Goal: Task Accomplishment & Management: Manage account settings

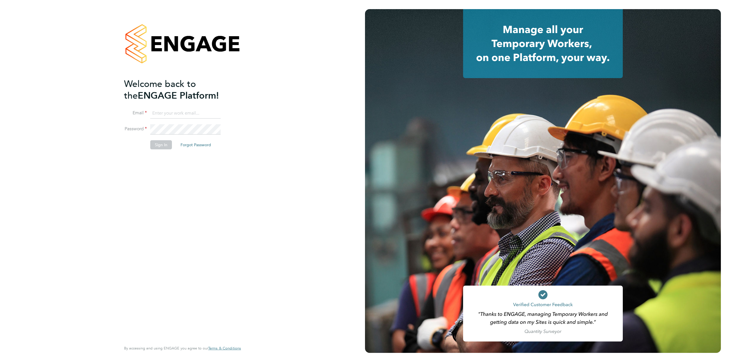
type input "Emma.fitzgibbons@linearrecruitment.co.uk"
click at [160, 145] on button "Sign In" at bounding box center [161, 144] width 22 height 9
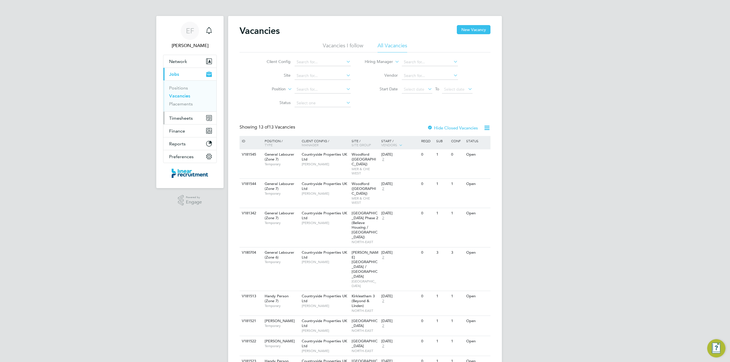
click at [174, 118] on span "Timesheets" at bounding box center [181, 117] width 24 height 5
click at [174, 101] on link "Timesheets" at bounding box center [181, 100] width 24 height 5
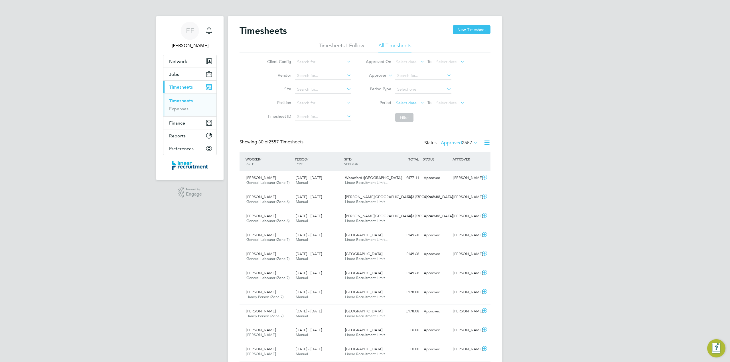
click at [413, 104] on span "Select date" at bounding box center [406, 102] width 21 height 5
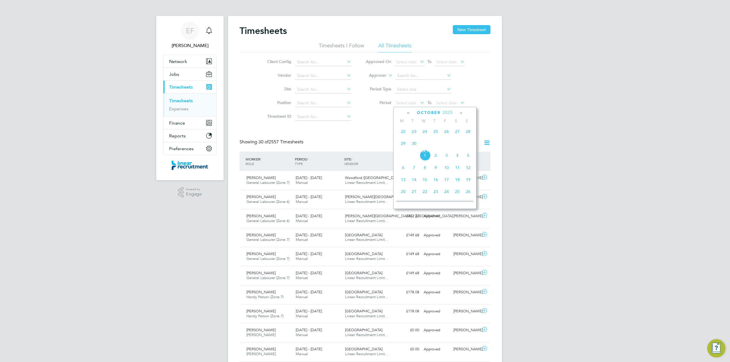
click at [402, 132] on span "22" at bounding box center [403, 131] width 11 height 11
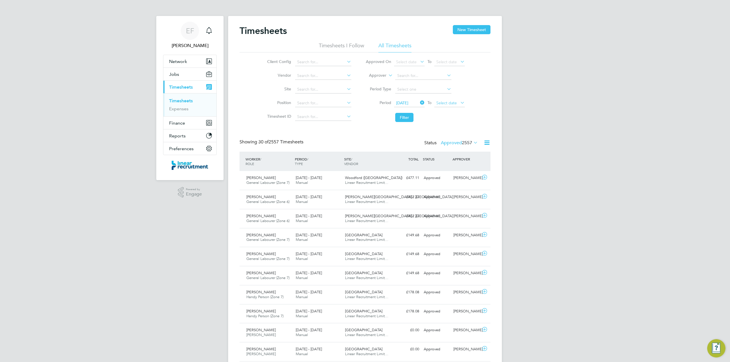
click at [442, 100] on span "Select date" at bounding box center [449, 104] width 31 height 8
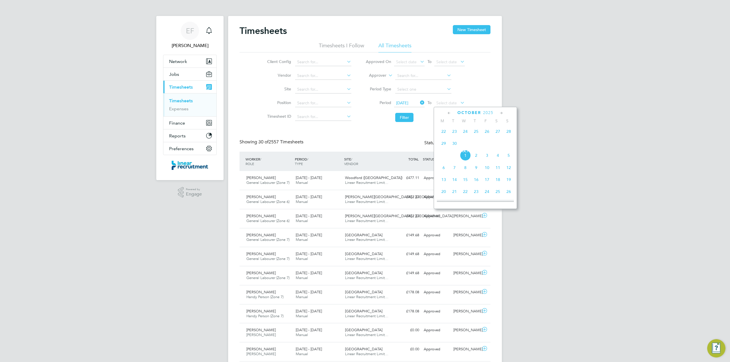
click at [509, 130] on span "28" at bounding box center [508, 131] width 11 height 11
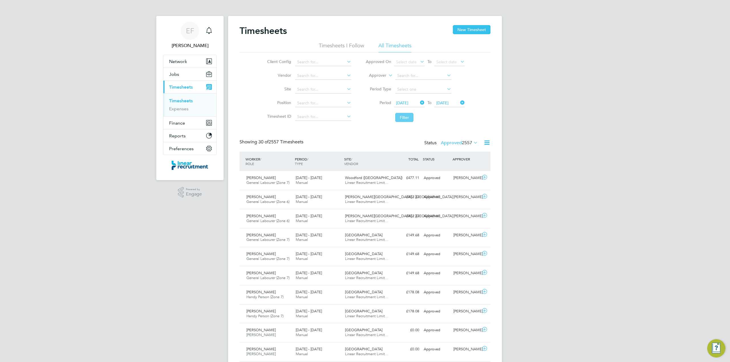
click at [401, 115] on button "Filter" at bounding box center [404, 117] width 18 height 9
click at [487, 143] on icon at bounding box center [486, 142] width 7 height 7
click at [440, 168] on li "Download Timesheets Report" at bounding box center [451, 168] width 76 height 8
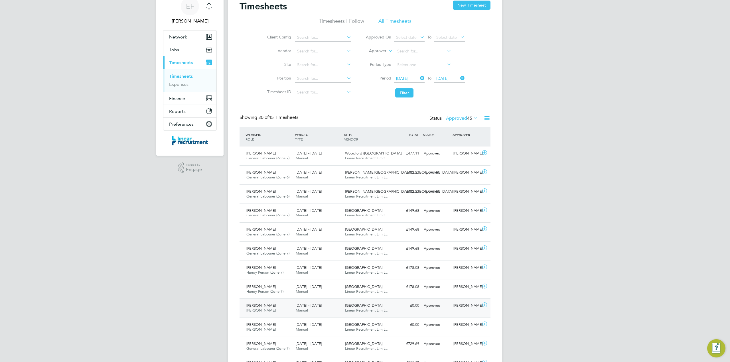
scroll to position [38, 0]
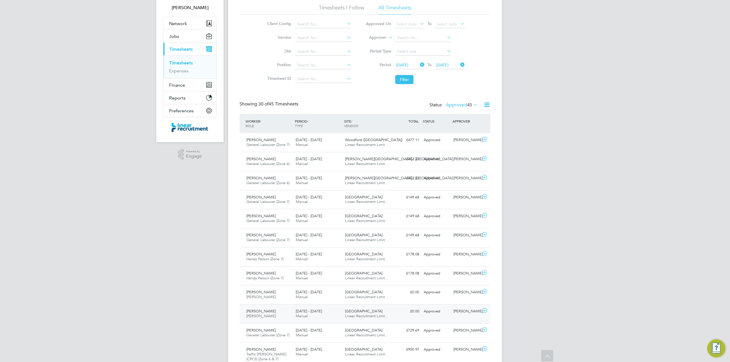
click at [253, 314] on span "[PERSON_NAME]" at bounding box center [260, 311] width 29 height 5
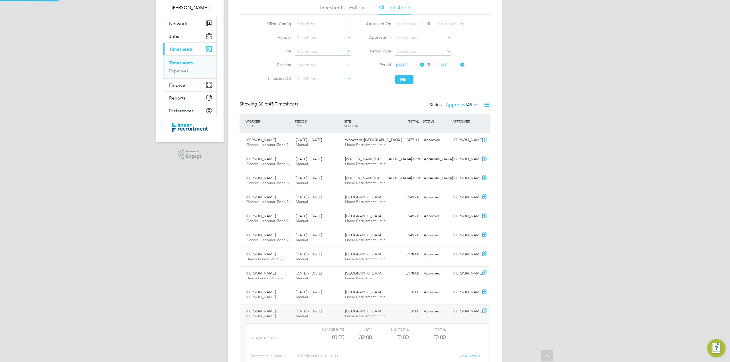
scroll to position [9, 55]
click at [467, 358] on link "View Details" at bounding box center [469, 356] width 21 height 5
click at [253, 313] on span "[PERSON_NAME]" at bounding box center [260, 311] width 29 height 5
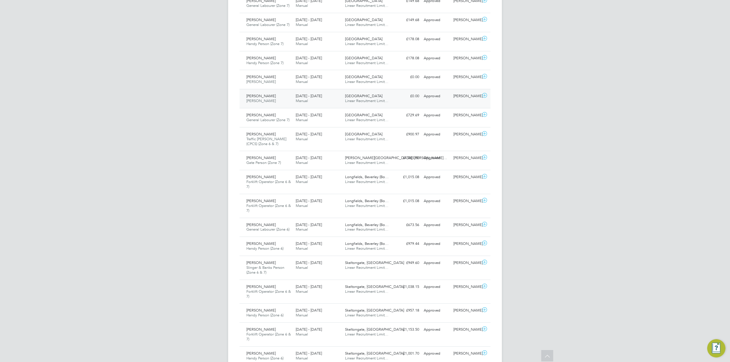
scroll to position [266, 0]
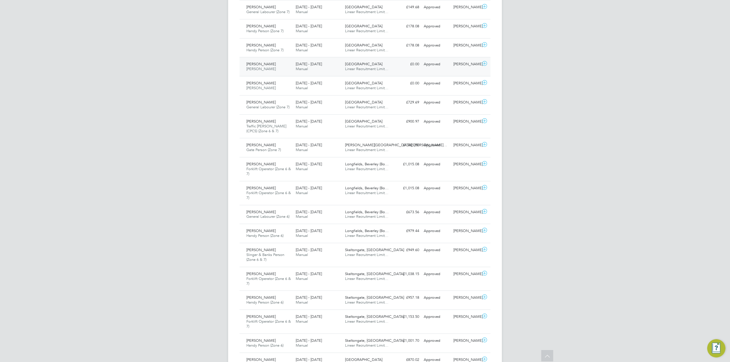
click at [250, 64] on span "[PERSON_NAME]" at bounding box center [260, 64] width 29 height 5
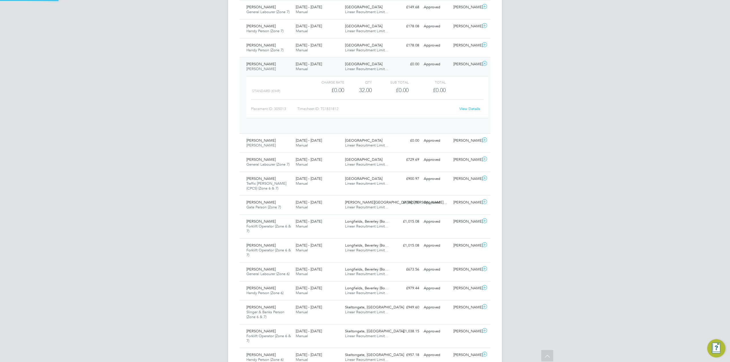
scroll to position [9, 55]
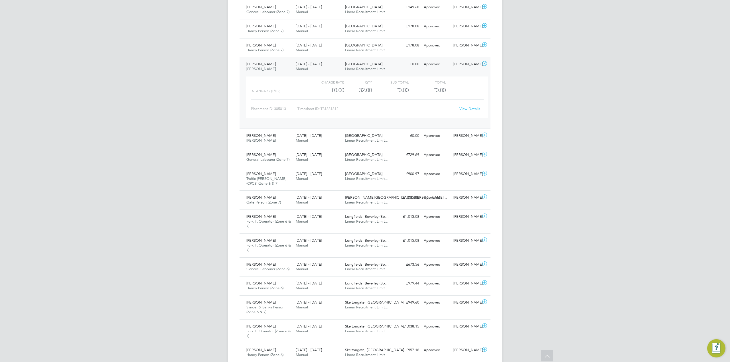
click at [466, 111] on link "View Details" at bounding box center [469, 108] width 21 height 5
click at [484, 63] on icon at bounding box center [484, 63] width 7 height 5
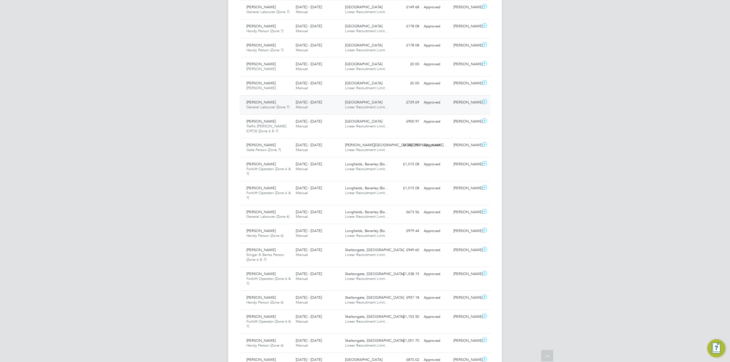
scroll to position [38, 0]
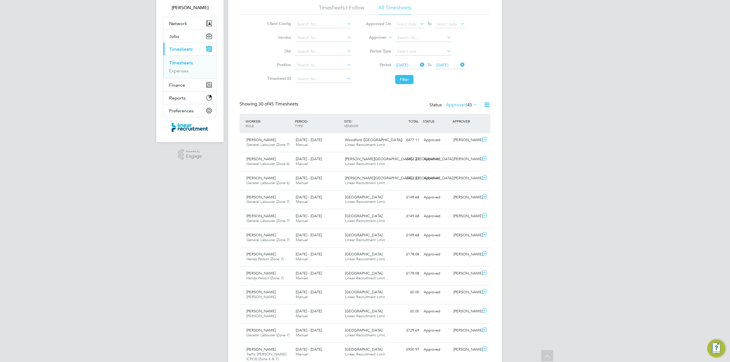
click at [455, 104] on label "Approved 45" at bounding box center [462, 105] width 32 height 6
click at [453, 132] on li "Submitted" at bounding box center [458, 131] width 26 height 8
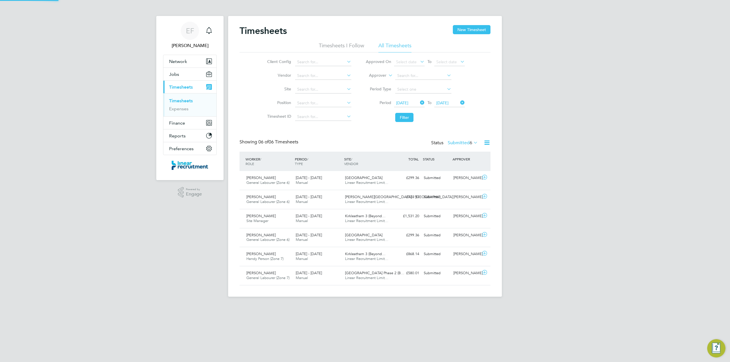
scroll to position [3, 3]
click at [261, 198] on span "[PERSON_NAME]" at bounding box center [260, 196] width 29 height 5
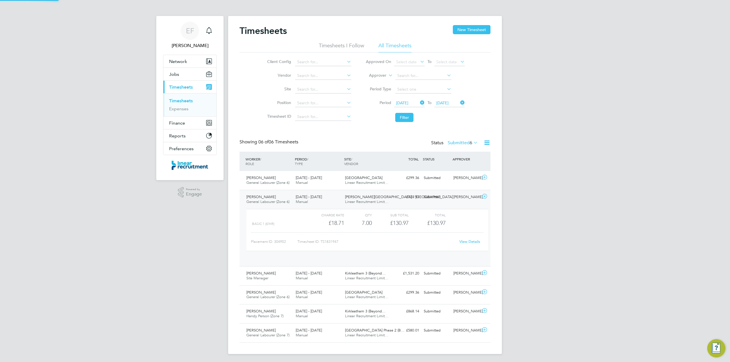
scroll to position [9, 55]
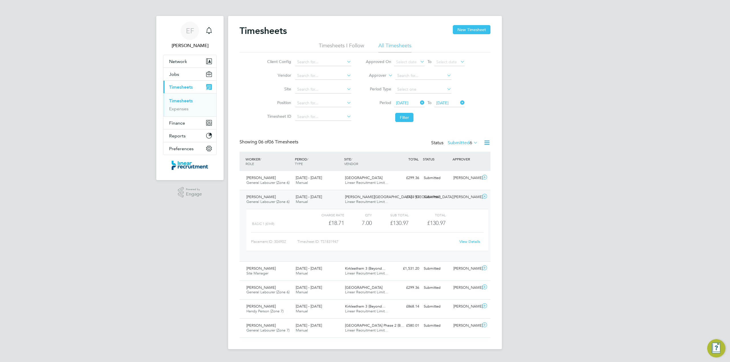
click at [476, 243] on link "View Details" at bounding box center [469, 241] width 21 height 5
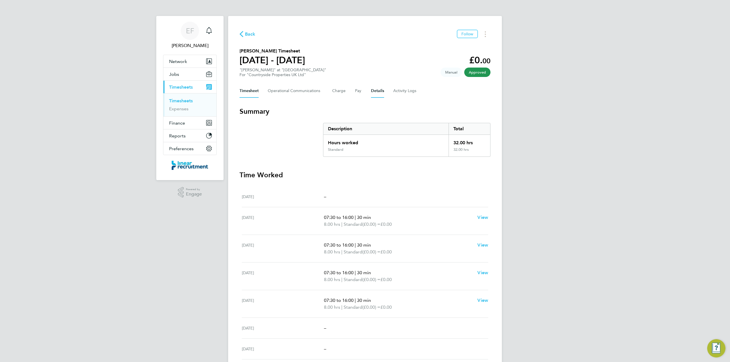
click at [372, 91] on button "Details" at bounding box center [377, 91] width 13 height 14
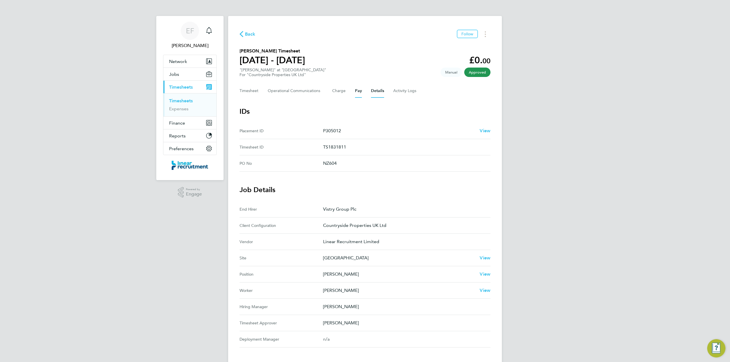
click at [358, 92] on button "Pay" at bounding box center [358, 91] width 7 height 14
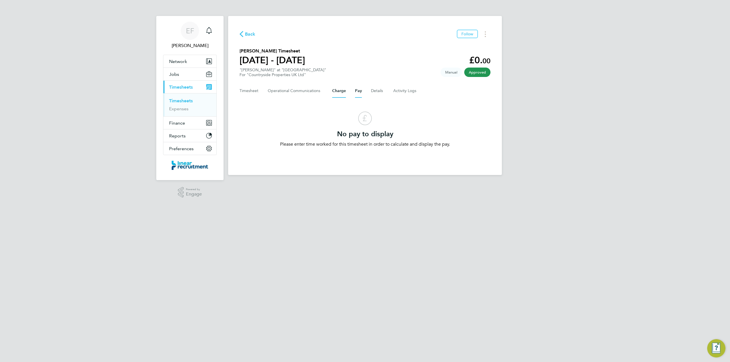
click at [339, 91] on button "Charge" at bounding box center [339, 91] width 14 height 14
click at [294, 91] on Communications-tab "Operational Communications" at bounding box center [295, 91] width 55 height 14
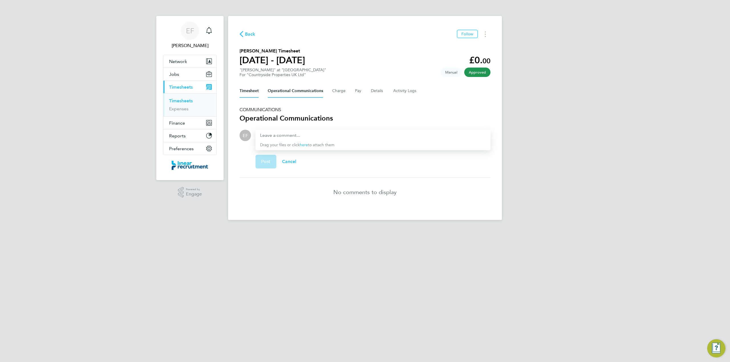
click at [251, 91] on button "Timesheet" at bounding box center [248, 91] width 19 height 14
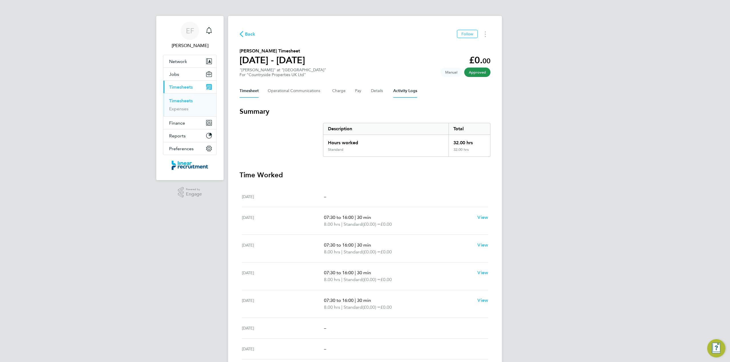
click at [403, 90] on Logs-tab "Activity Logs" at bounding box center [405, 91] width 24 height 14
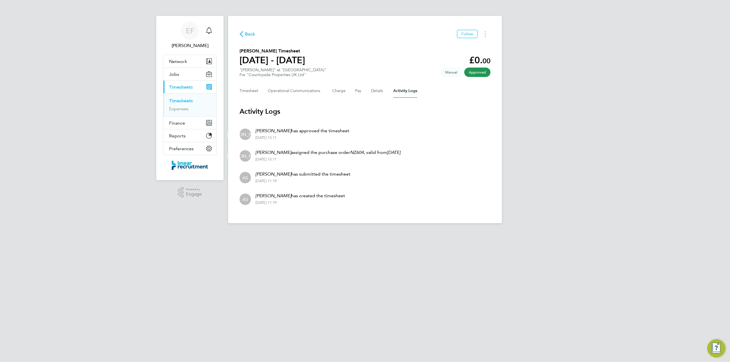
drag, startPoint x: 290, startPoint y: 203, endPoint x: 256, endPoint y: 194, distance: 35.3
click at [256, 194] on div "Alyssa Smith has created the timesheet 30 Sep 2025 - 11:19" at bounding box center [298, 198] width 94 height 13
click at [292, 204] on div "30 Sep 2025 - 11:19" at bounding box center [300, 202] width 90 height 5
drag, startPoint x: 256, startPoint y: 173, endPoint x: 292, endPoint y: 180, distance: 37.0
click at [292, 180] on div "Alyssa Smith has submitted the timesheet 30 Sep 2025 - 11:19" at bounding box center [301, 177] width 100 height 13
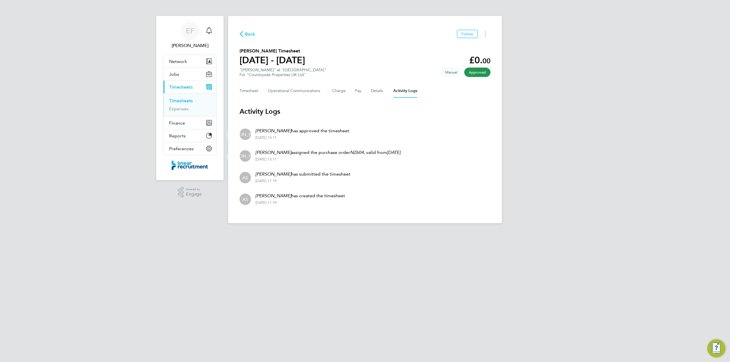
click at [292, 181] on div "30 Sep 2025 - 11:19" at bounding box center [302, 181] width 95 height 5
click at [484, 31] on button "Timesheets Menu" at bounding box center [485, 34] width 10 height 9
click at [449, 46] on link "Download timesheet" at bounding box center [456, 46] width 68 height 11
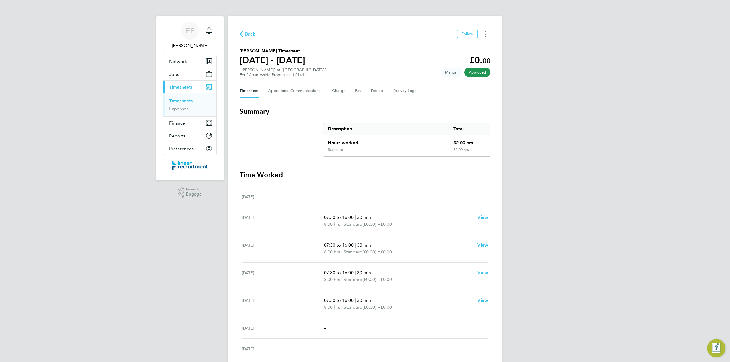
click at [485, 30] on button "Timesheets Menu" at bounding box center [485, 34] width 10 height 9
click at [433, 47] on link "Download timesheet" at bounding box center [456, 46] width 68 height 11
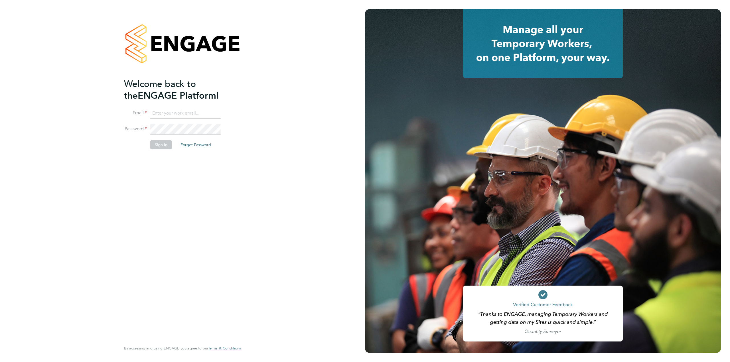
type input "[PERSON_NAME][EMAIL_ADDRESS][PERSON_NAME][DOMAIN_NAME]"
click at [155, 144] on button "Sign In" at bounding box center [161, 144] width 22 height 9
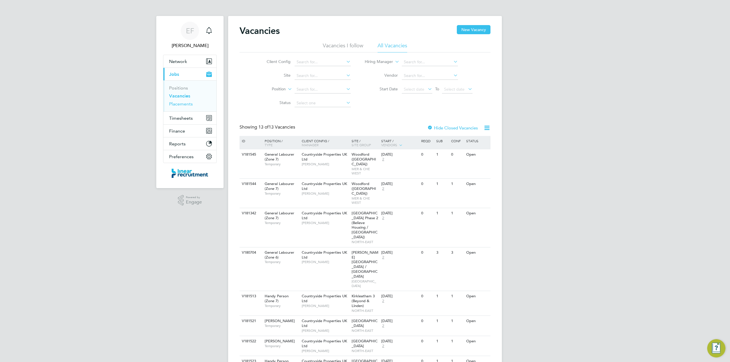
click at [174, 102] on link "Placements" at bounding box center [181, 103] width 24 height 5
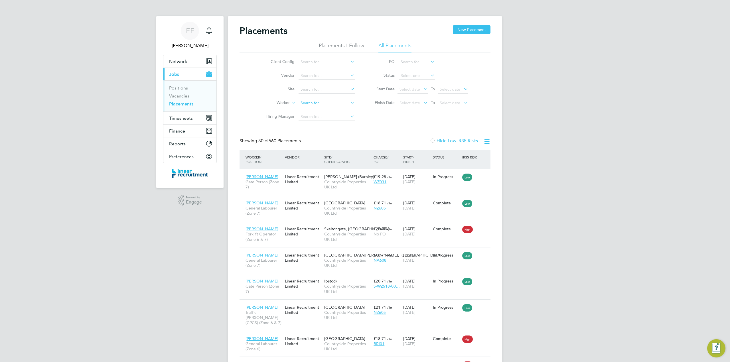
click at [307, 101] on input at bounding box center [327, 103] width 56 height 8
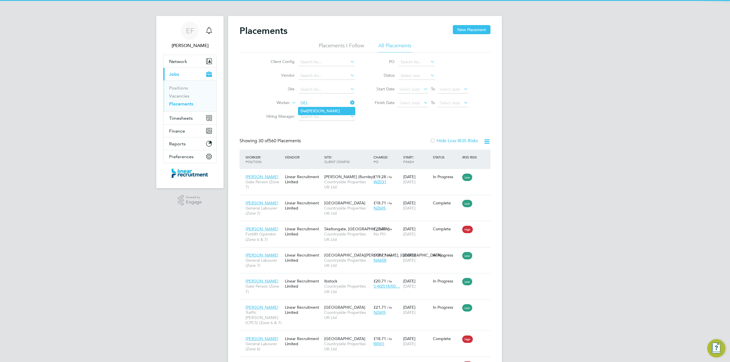
click at [310, 112] on li "Del Taylor" at bounding box center [326, 111] width 57 height 8
type input "Del Taylor"
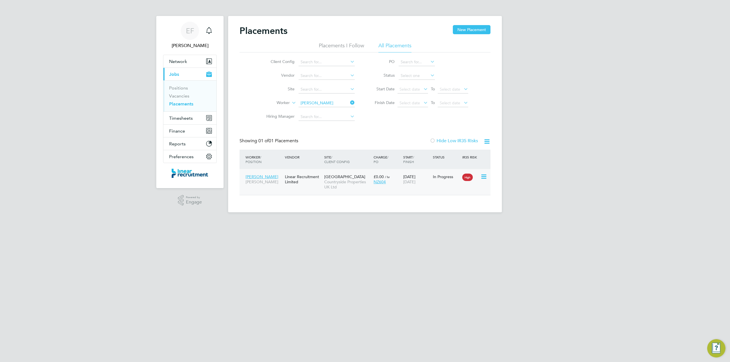
click at [338, 181] on span "Countryside Properties UK Ltd" at bounding box center [347, 184] width 46 height 10
click at [253, 176] on span "Del Taylor" at bounding box center [261, 176] width 33 height 5
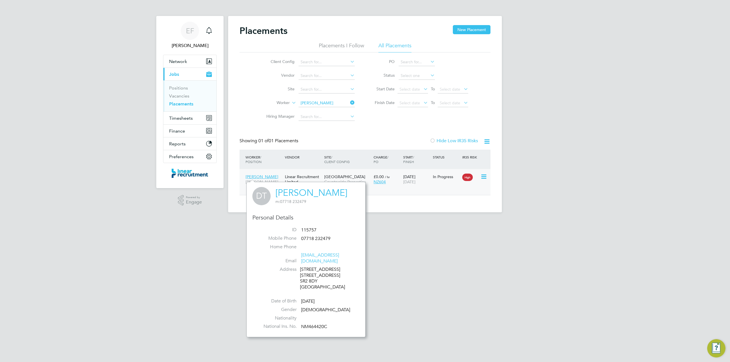
click at [348, 178] on span "[GEOGRAPHIC_DATA]" at bounding box center [344, 176] width 41 height 5
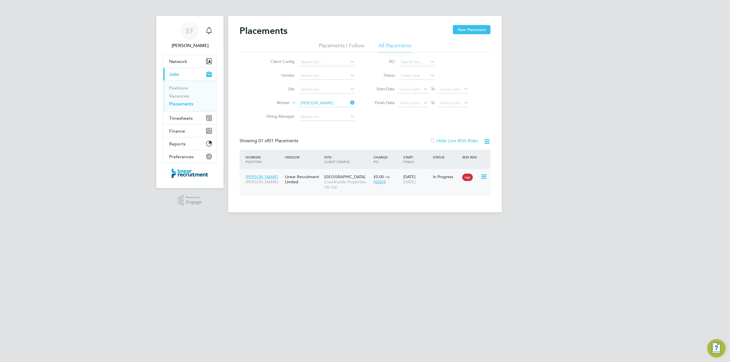
click at [334, 177] on span "[GEOGRAPHIC_DATA]" at bounding box center [344, 176] width 41 height 5
click at [349, 103] on icon at bounding box center [349, 103] width 0 height 8
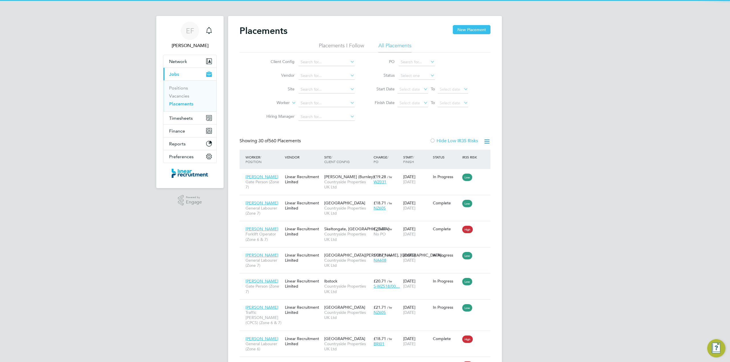
scroll to position [21, 50]
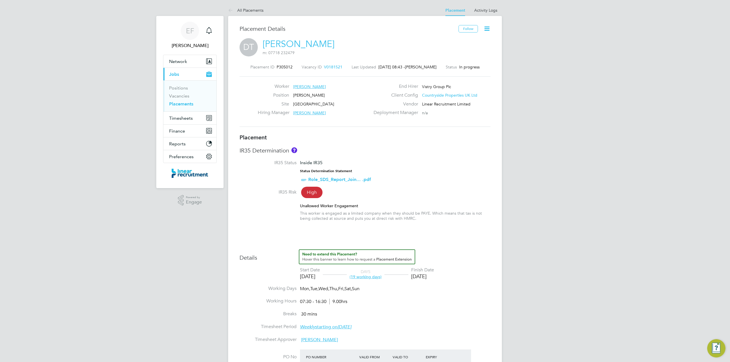
click at [485, 26] on icon at bounding box center [486, 28] width 7 height 7
click at [487, 8] on link "Activity Logs" at bounding box center [485, 10] width 23 height 5
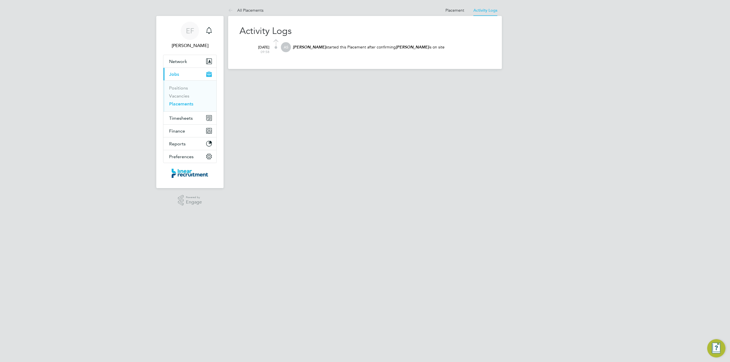
click at [487, 8] on link "Activity Logs" at bounding box center [485, 10] width 24 height 5
click at [239, 9] on link "All Placements" at bounding box center [245, 10] width 35 height 5
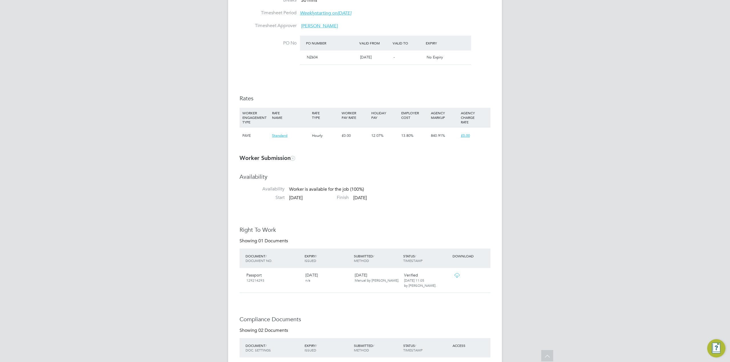
click at [465, 136] on span "£0.00" at bounding box center [465, 135] width 9 height 5
click at [348, 159] on h3 "Worker Submission" at bounding box center [364, 157] width 251 height 7
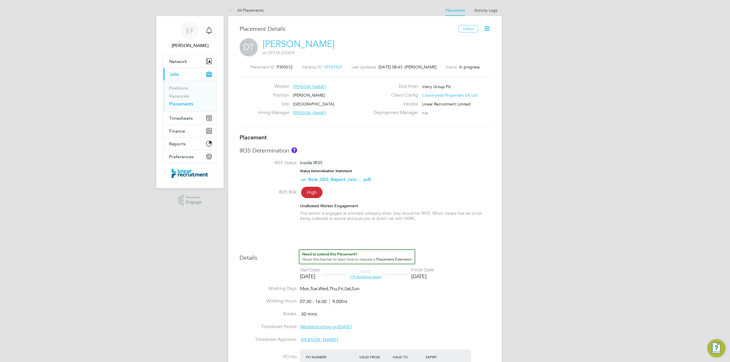
click at [487, 25] on icon at bounding box center [486, 28] width 7 height 7
click at [459, 41] on li "Edit Placement e" at bounding box center [468, 42] width 42 height 8
type input "[PERSON_NAME]"
type input "[DATE]"
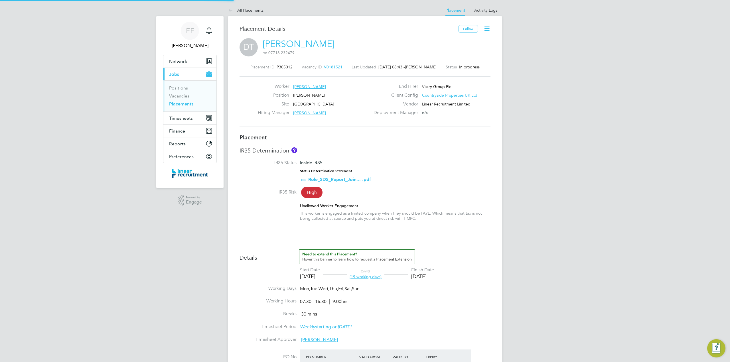
type input "[DATE]"
type input "07:30"
type input "16:30"
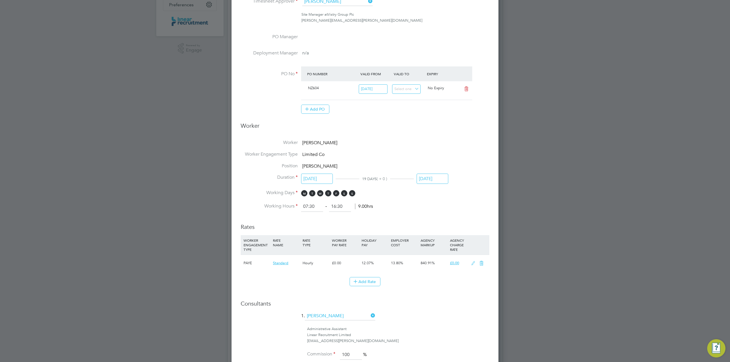
click at [472, 264] on icon at bounding box center [473, 263] width 7 height 5
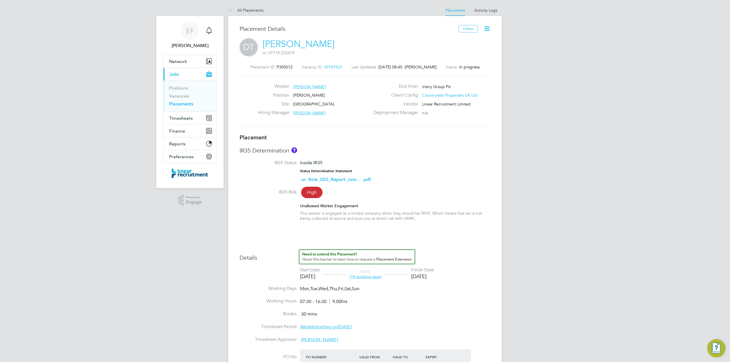
click at [488, 27] on icon at bounding box center [486, 28] width 7 height 7
click at [460, 41] on li "Edit Placement e" at bounding box center [468, 42] width 42 height 8
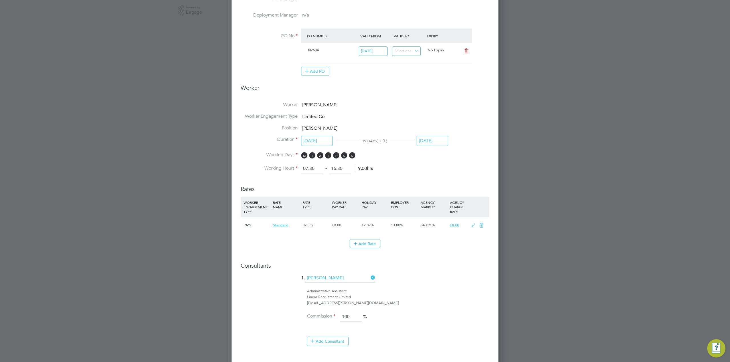
click at [472, 224] on icon at bounding box center [473, 225] width 7 height 5
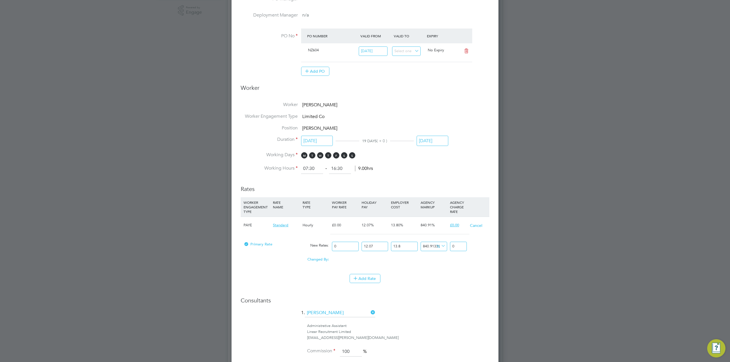
drag, startPoint x: 344, startPoint y: 247, endPoint x: 326, endPoint y: 244, distance: 18.4
click at [326, 244] on div "Primary Rate New Rates: 0 12.07 n/a 13.8 n/a 840.9133100499107 0 % 0" at bounding box center [365, 246] width 249 height 15
type input "2"
type input "24"
type input "23"
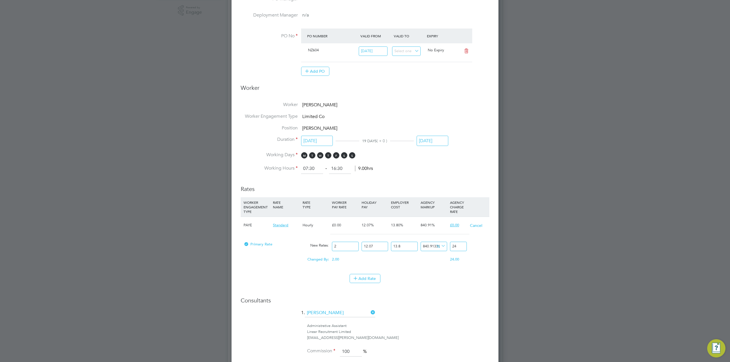
type input "276"
type input "23"
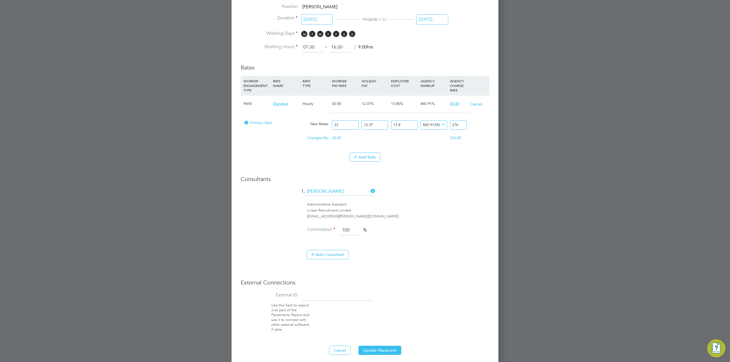
type input "-93.18178760833398"
type input "2"
type input "-18.18145130000776"
type input "24"
type input "-17.49963006084116"
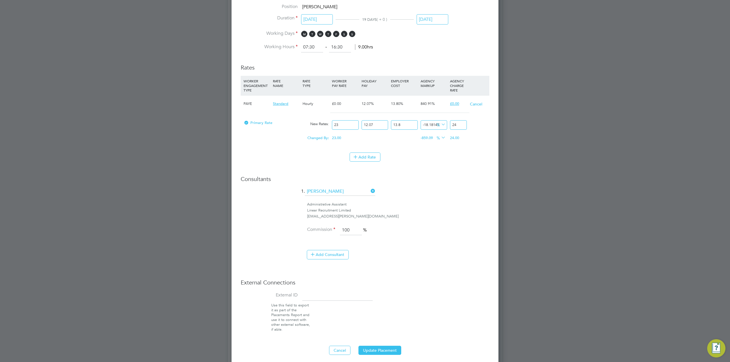
type input "24.2"
type input "-17.192810503216187"
type input "24.29"
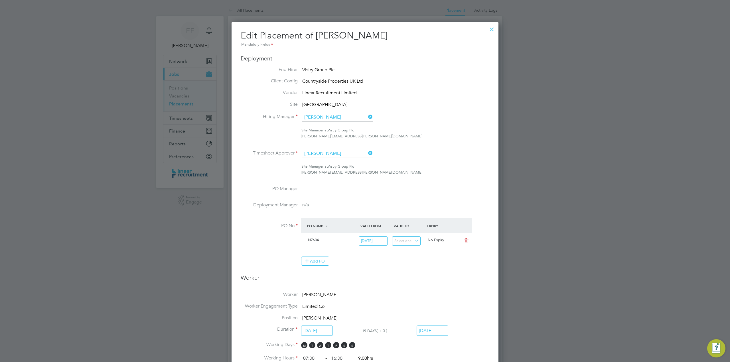
click at [492, 28] on div at bounding box center [492, 28] width 10 height 10
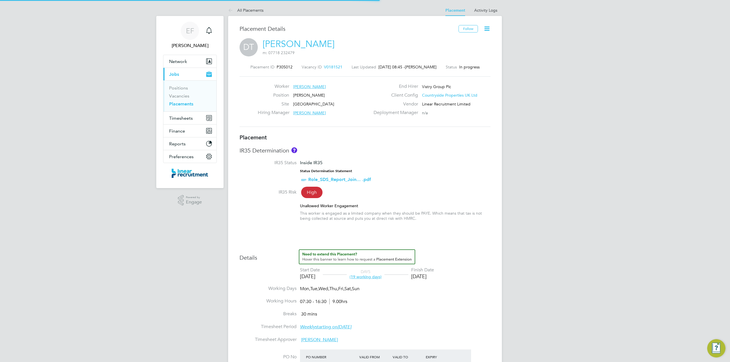
scroll to position [3, 3]
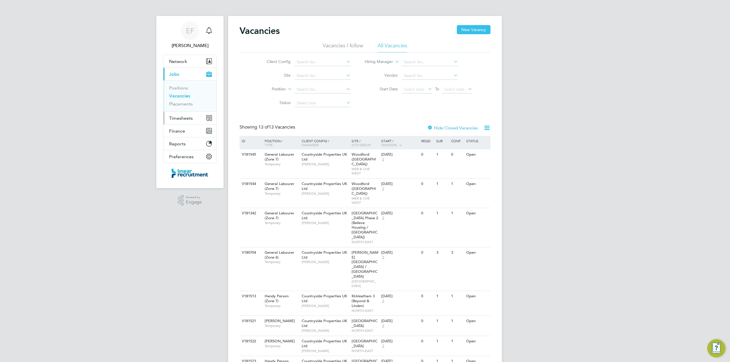
click at [185, 117] on span "Timesheets" at bounding box center [181, 117] width 24 height 5
click at [180, 102] on link "Timesheets" at bounding box center [181, 100] width 24 height 5
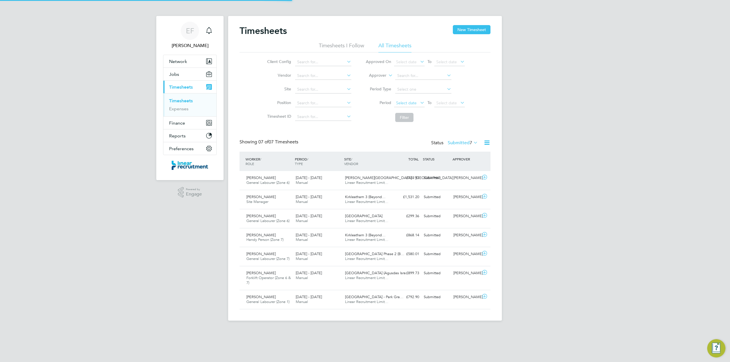
click at [409, 104] on span "Select date" at bounding box center [406, 102] width 21 height 5
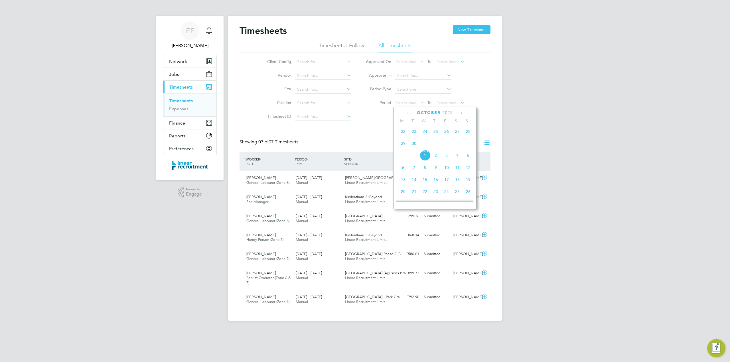
click at [403, 132] on span "22" at bounding box center [403, 131] width 11 height 11
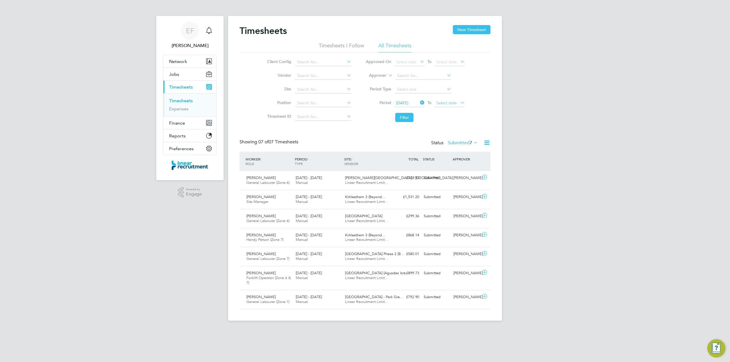
click at [446, 104] on span "Select date" at bounding box center [446, 102] width 21 height 5
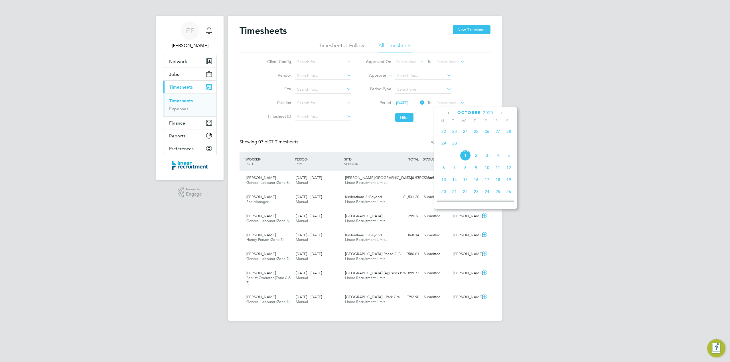
click at [508, 133] on span "28" at bounding box center [508, 131] width 11 height 11
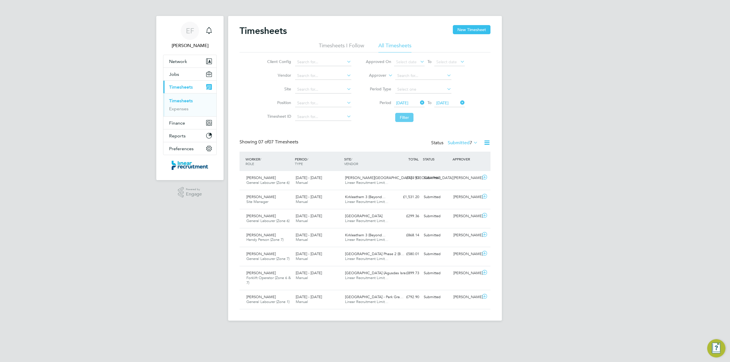
click at [399, 117] on button "Filter" at bounding box center [404, 117] width 18 height 9
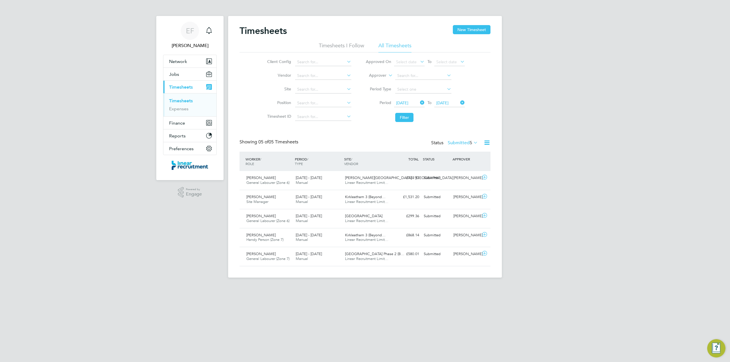
click at [458, 144] on label "Submitted 5" at bounding box center [463, 143] width 30 height 6
click at [454, 177] on li "Approved" at bounding box center [459, 177] width 26 height 8
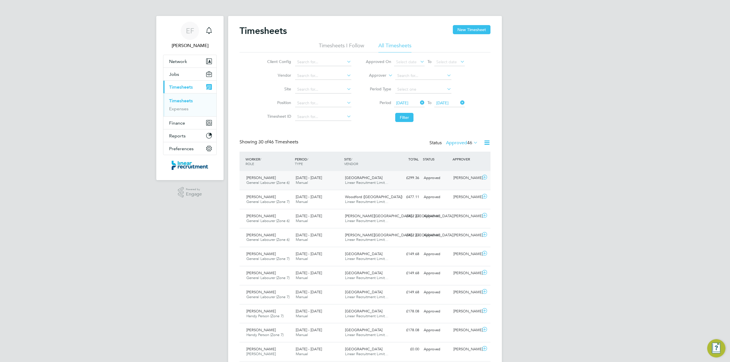
click at [357, 180] on span "Linear Recruitment Limit…" at bounding box center [366, 182] width 43 height 5
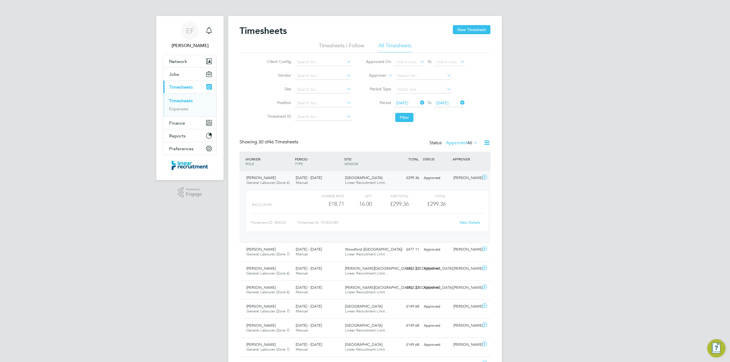
click at [477, 222] on link "View Details" at bounding box center [469, 222] width 21 height 5
click at [486, 177] on icon at bounding box center [484, 177] width 7 height 5
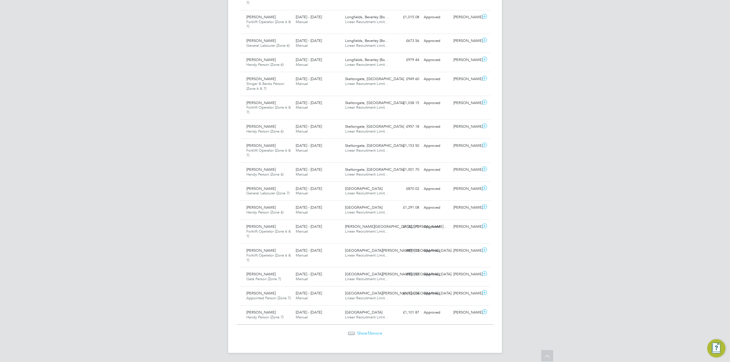
click at [362, 333] on span "Show 16 more" at bounding box center [369, 332] width 25 height 5
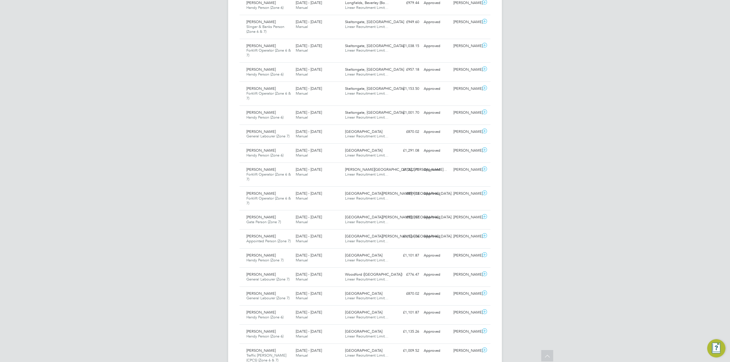
scroll to position [502, 0]
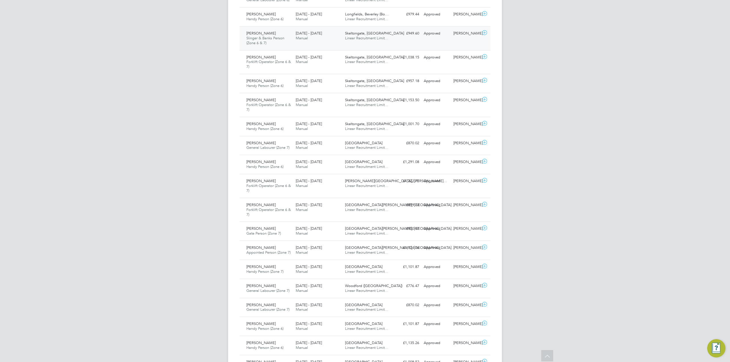
click at [360, 38] on span "Linear Recruitment Limit…" at bounding box center [366, 38] width 43 height 5
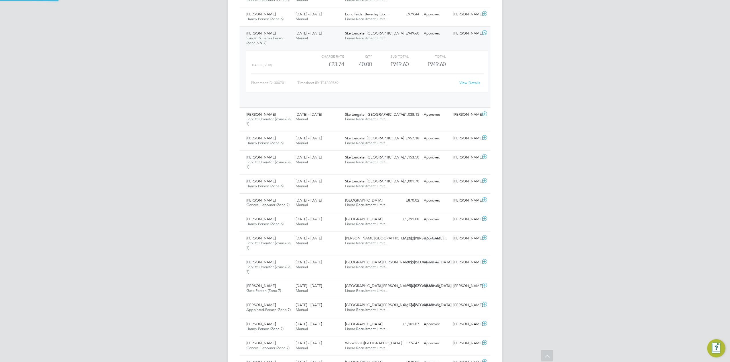
scroll to position [9, 55]
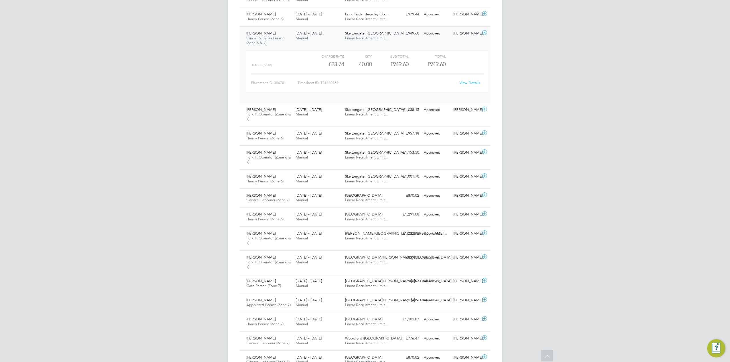
click at [472, 85] on link "View Details" at bounding box center [469, 82] width 21 height 5
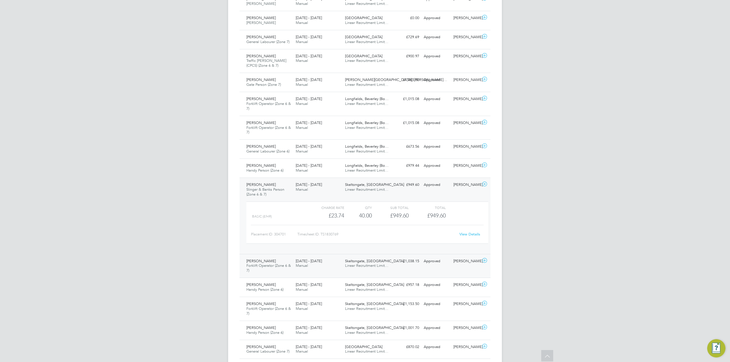
scroll to position [350, 0]
click at [260, 194] on span "Slinger & Banks Person (Zone 6 & 7)" at bounding box center [265, 193] width 38 height 10
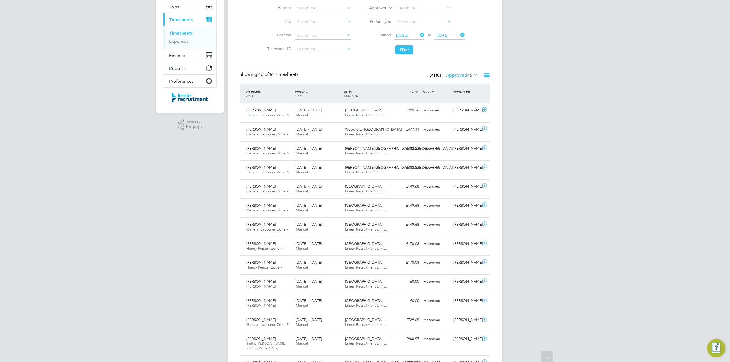
scroll to position [0, 0]
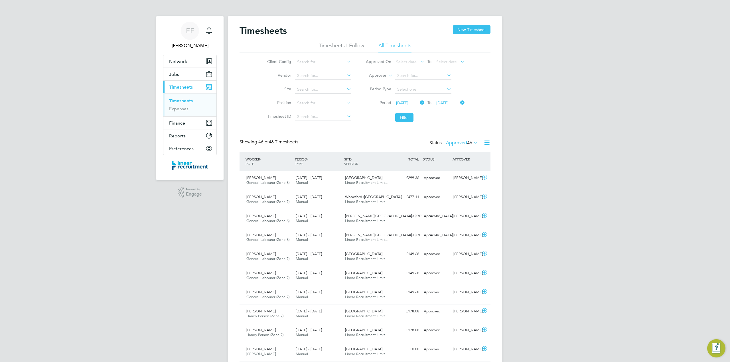
click at [464, 142] on label "Approved 46" at bounding box center [462, 143] width 32 height 6
click at [458, 170] on li "Submitted" at bounding box center [458, 169] width 26 height 8
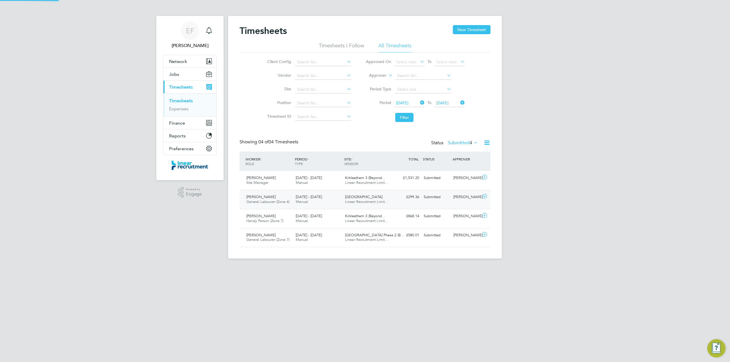
scroll to position [14, 50]
click at [358, 196] on span "[GEOGRAPHIC_DATA]" at bounding box center [363, 196] width 37 height 5
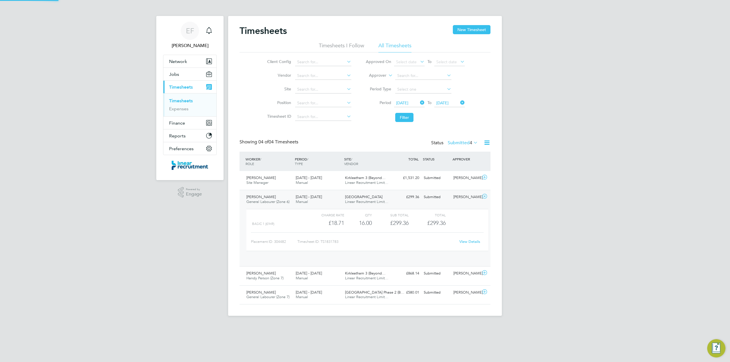
scroll to position [3, 3]
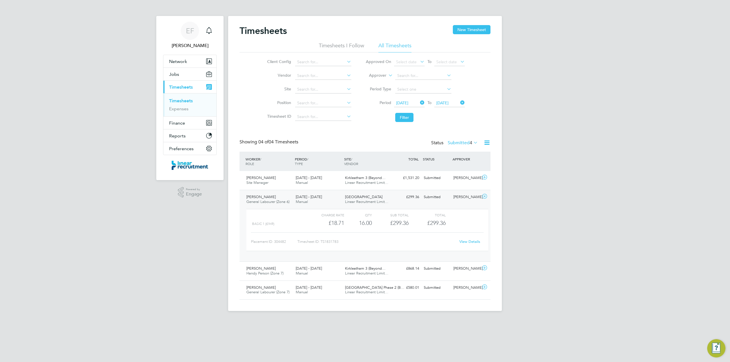
click at [465, 141] on label "Submitted 4" at bounding box center [463, 143] width 30 height 6
click at [455, 179] on li "Approved" at bounding box center [459, 177] width 26 height 8
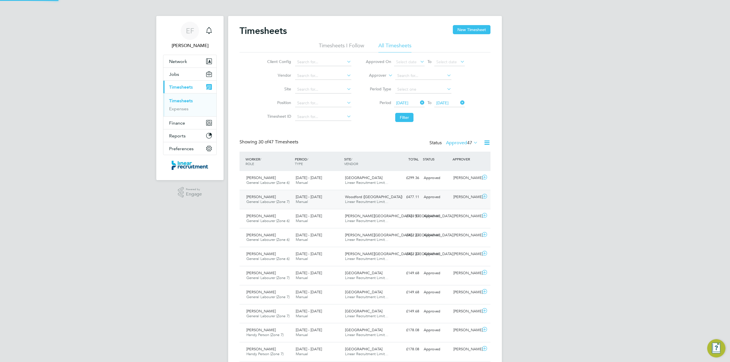
scroll to position [14, 50]
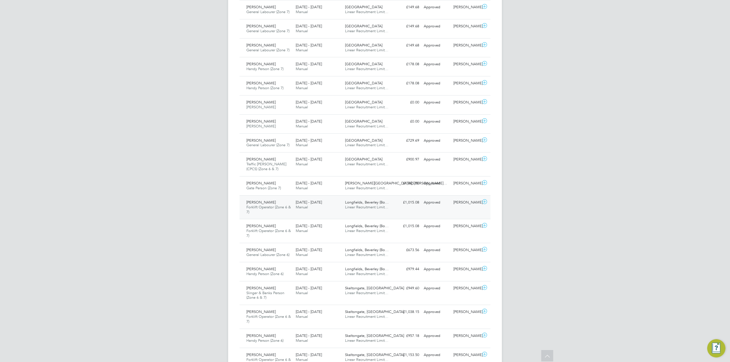
click at [277, 214] on div "Lubomir Terneny Forklift Operator (Zone 6 & 7) 22 - 28 Sep 2025" at bounding box center [268, 207] width 49 height 19
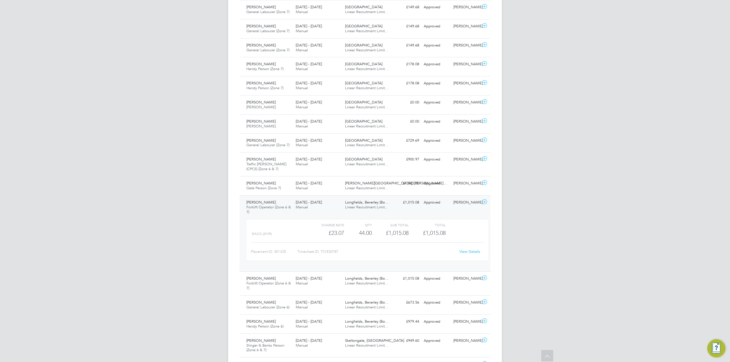
click at [470, 254] on link "View Details" at bounding box center [469, 251] width 21 height 5
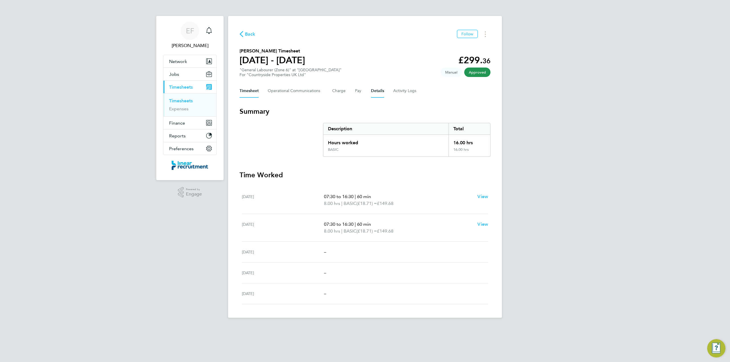
click at [373, 90] on button "Details" at bounding box center [377, 91] width 13 height 14
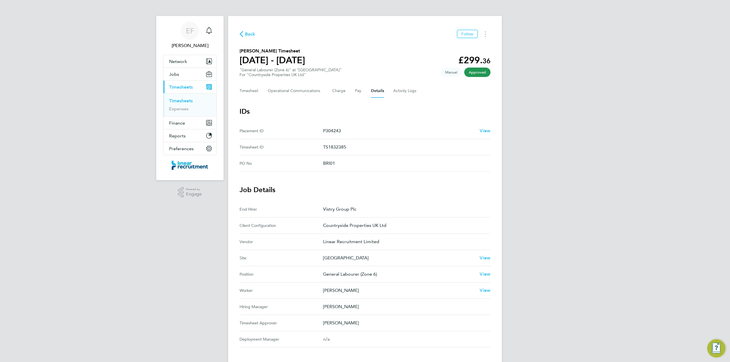
drag, startPoint x: 336, startPoint y: 164, endPoint x: 324, endPoint y: 164, distance: 12.0
click at [324, 164] on p "BRI01" at bounding box center [404, 163] width 163 height 7
copy p "BRI01"
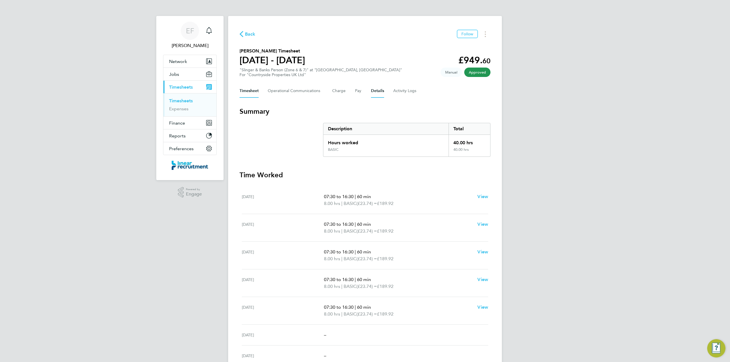
click at [380, 92] on button "Details" at bounding box center [377, 91] width 13 height 14
click at [377, 92] on button "Details" at bounding box center [377, 91] width 13 height 14
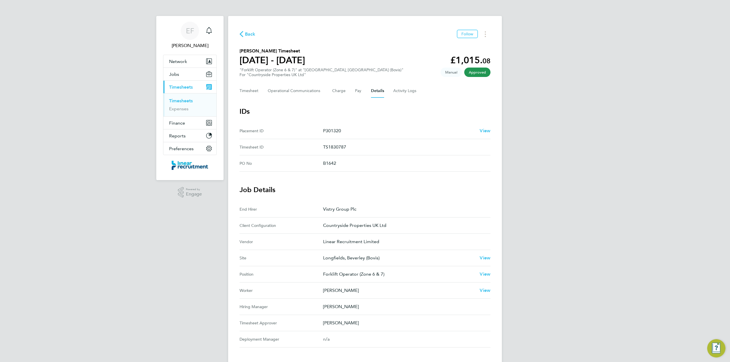
drag, startPoint x: 337, startPoint y: 165, endPoint x: 323, endPoint y: 164, distance: 14.3
click at [323, 164] on p "B1642" at bounding box center [404, 163] width 163 height 7
copy p "B1642"
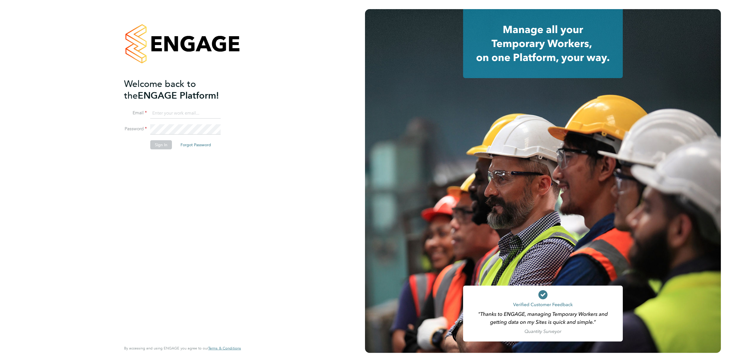
type input "[PERSON_NAME][EMAIL_ADDRESS][PERSON_NAME][DOMAIN_NAME]"
click at [159, 145] on button "Sign In" at bounding box center [161, 144] width 22 height 9
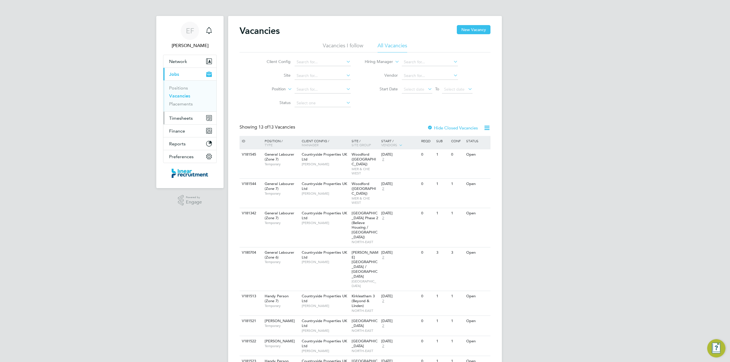
click at [175, 117] on span "Timesheets" at bounding box center [181, 117] width 24 height 5
click at [175, 101] on link "Timesheets" at bounding box center [181, 100] width 24 height 5
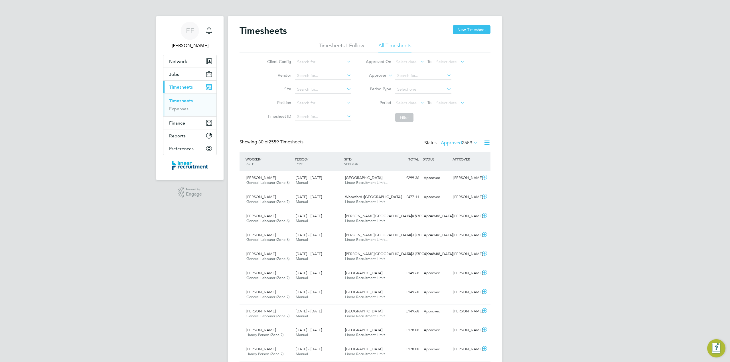
click at [453, 143] on label "Approved 2559" at bounding box center [459, 143] width 37 height 6
click at [451, 168] on li "Submitted" at bounding box center [451, 169] width 26 height 8
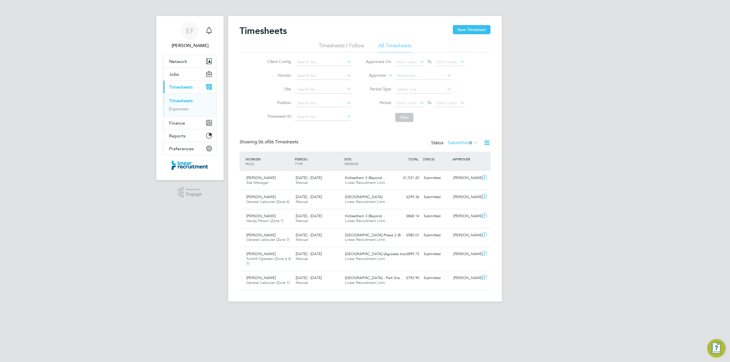
click at [456, 142] on label "Submitted 6" at bounding box center [463, 143] width 30 height 6
click at [452, 177] on li "Approved" at bounding box center [455, 177] width 26 height 8
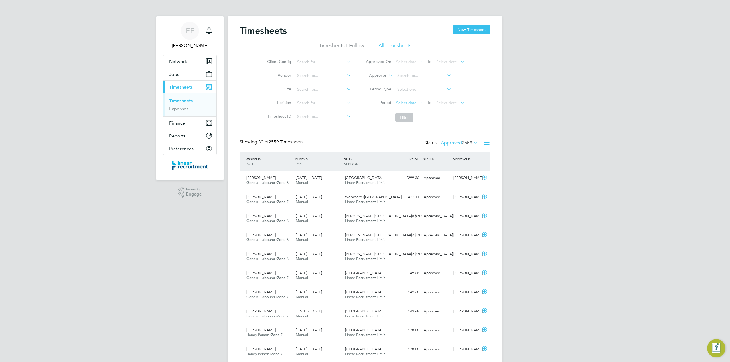
click at [403, 105] on span "Select date" at bounding box center [406, 102] width 21 height 5
